Goal: Task Accomplishment & Management: Use online tool/utility

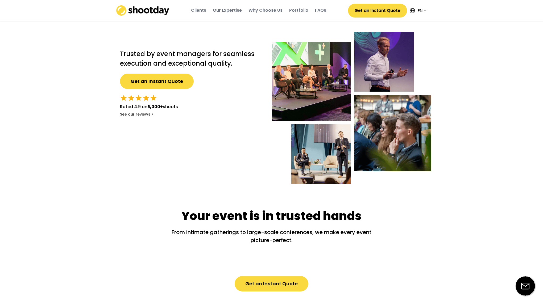
select select ""en""
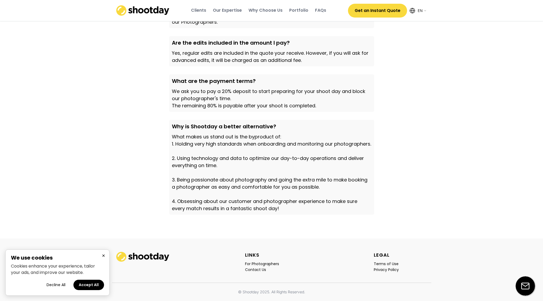
scroll to position [1766, 0]
click at [252, 263] on div "For Photographers" at bounding box center [262, 264] width 34 height 5
